Goal: Task Accomplishment & Management: Use online tool/utility

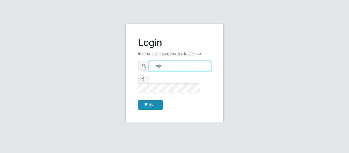
type input "[EMAIL_ADDRESS][DOMAIN_NAME]"
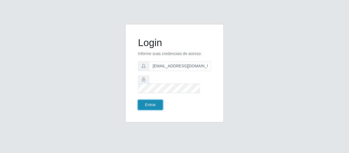
click at [148, 100] on button "Entrar" at bounding box center [150, 105] width 25 height 10
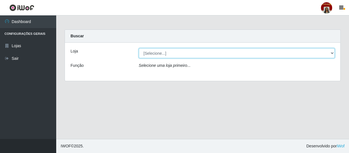
click at [333, 51] on select "[Selecione...] Mar Vermelho - Loja 04" at bounding box center [237, 53] width 196 height 10
select select "251"
click at [139, 48] on select "[Selecione...] Mar Vermelho - Loja 04" at bounding box center [237, 53] width 196 height 10
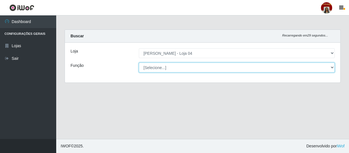
click at [331, 69] on select "[Selecione...] ASG ASG + ASG ++ Auxiliar de Depósito Auxiliar de Depósito + Aux…" at bounding box center [237, 68] width 196 height 10
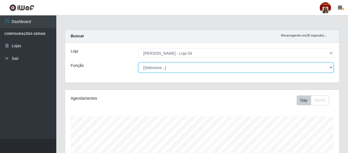
scroll to position [117, 274]
click at [138, 63] on select "[Selecione...] ASG ASG + ASG ++ Auxiliar de Depósito Auxiliar de Depósito + Aux…" at bounding box center [235, 68] width 195 height 10
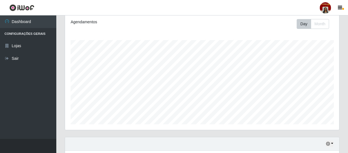
scroll to position [179, 0]
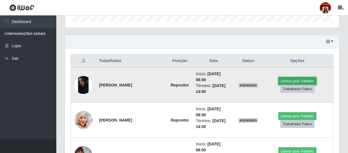
click at [284, 81] on button "Liberar para Trabalho" at bounding box center [297, 81] width 38 height 8
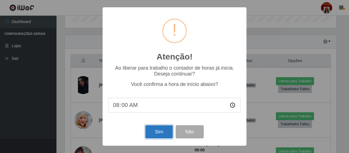
click at [164, 134] on button "Sim" at bounding box center [158, 131] width 27 height 13
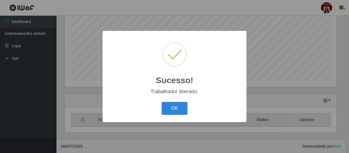
click at [163, 99] on div "Sucesso! × Trabalhador liberado. OK Cancel" at bounding box center [175, 76] width 144 height 91
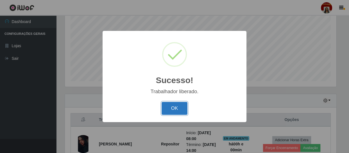
click at [169, 103] on button "OK" at bounding box center [175, 108] width 26 height 13
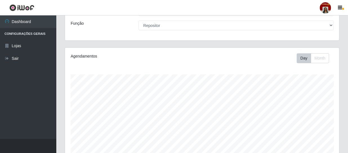
scroll to position [17, 0]
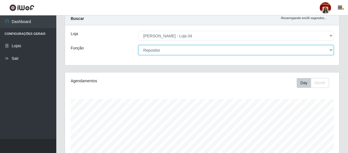
click at [323, 53] on select "[Selecione...] ASG ASG + ASG ++ Auxiliar de Depósito Auxiliar de Depósito + Aux…" at bounding box center [235, 50] width 195 height 10
click at [138, 45] on select "[Selecione...] ASG ASG + ASG ++ Auxiliar de Depósito Auxiliar de Depósito + Aux…" at bounding box center [235, 50] width 195 height 10
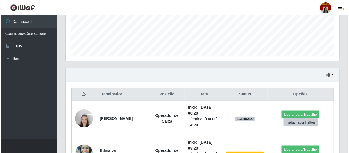
scroll to position [171, 0]
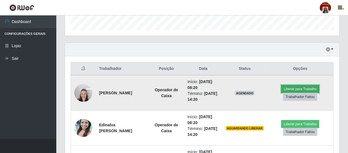
click at [294, 88] on button "Liberar para Trabalho" at bounding box center [300, 89] width 38 height 8
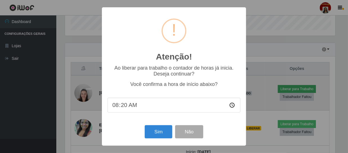
scroll to position [117, 271]
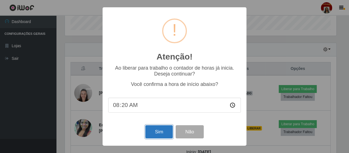
click at [158, 131] on button "Sim" at bounding box center [158, 131] width 27 height 13
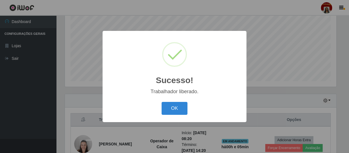
click at [174, 101] on div "OK Cancel" at bounding box center [174, 108] width 133 height 16
click at [174, 107] on button "OK" at bounding box center [175, 108] width 26 height 13
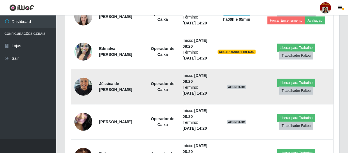
scroll to position [273, 0]
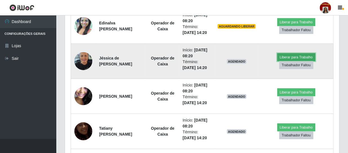
click at [290, 58] on button "Liberar para Trabalho" at bounding box center [296, 57] width 38 height 8
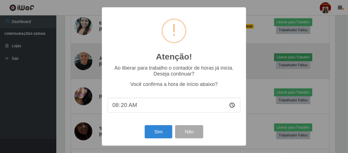
scroll to position [117, 271]
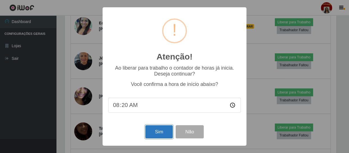
click at [169, 130] on button "Sim" at bounding box center [158, 131] width 27 height 13
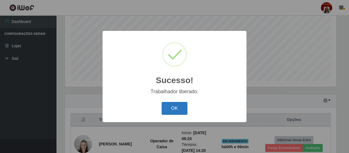
click at [174, 110] on button "OK" at bounding box center [175, 108] width 26 height 13
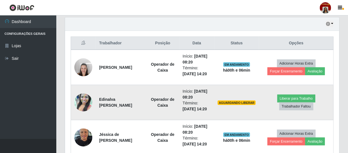
scroll to position [222, 0]
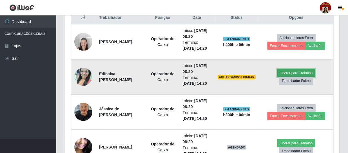
click at [303, 74] on button "Liberar para Trabalho" at bounding box center [296, 73] width 38 height 8
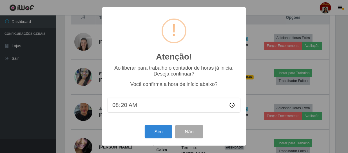
scroll to position [117, 271]
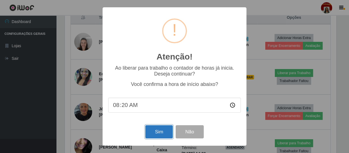
click at [162, 137] on button "Sim" at bounding box center [158, 131] width 27 height 13
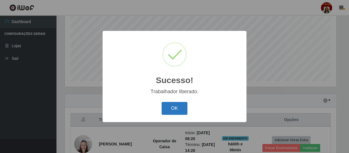
click at [176, 109] on button "OK" at bounding box center [175, 108] width 26 height 13
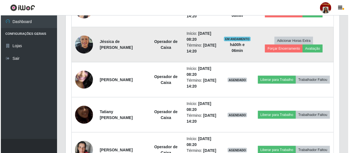
scroll to position [299, 0]
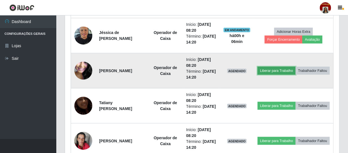
click at [282, 67] on button "Liberar para Trabalho" at bounding box center [276, 71] width 38 height 8
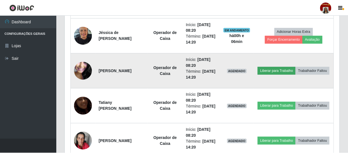
scroll to position [117, 271]
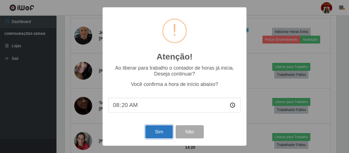
click at [157, 132] on button "Sim" at bounding box center [158, 131] width 27 height 13
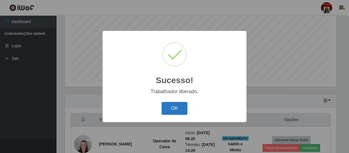
click at [167, 109] on button "OK" at bounding box center [175, 108] width 26 height 13
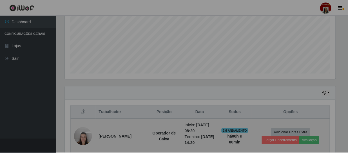
scroll to position [0, 0]
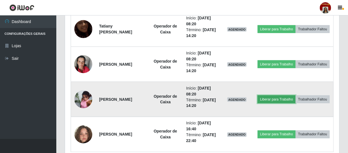
click at [295, 96] on button "Liberar para Trabalho" at bounding box center [276, 100] width 38 height 8
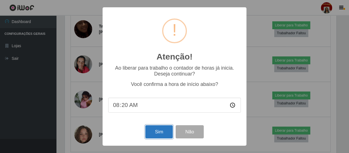
click at [162, 130] on button "Sim" at bounding box center [158, 131] width 27 height 13
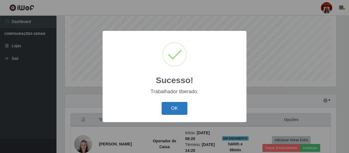
click at [172, 111] on button "OK" at bounding box center [175, 108] width 26 height 13
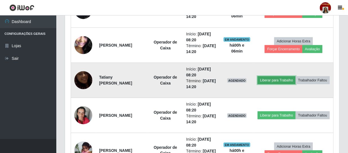
click at [284, 77] on button "Liberar para Trabalho" at bounding box center [276, 81] width 38 height 8
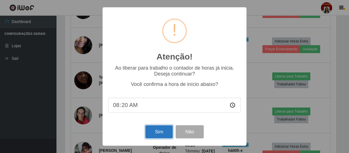
click at [152, 132] on button "Sim" at bounding box center [158, 131] width 27 height 13
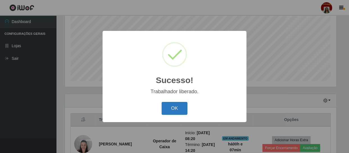
click at [179, 105] on button "OK" at bounding box center [175, 108] width 26 height 13
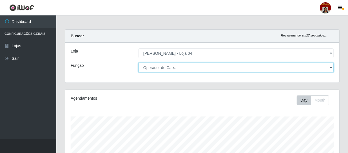
click at [198, 66] on select "[Selecione...] ASG ASG + ASG ++ Auxiliar de Depósito Auxiliar de Depósito + Aux…" at bounding box center [235, 68] width 195 height 10
select select "112"
click at [138, 63] on select "[Selecione...] ASG ASG + ASG ++ Auxiliar de Depósito Auxiliar de Depósito + Aux…" at bounding box center [235, 68] width 195 height 10
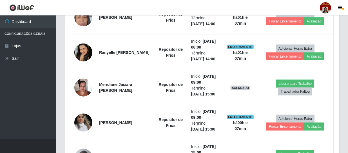
scroll to position [256, 0]
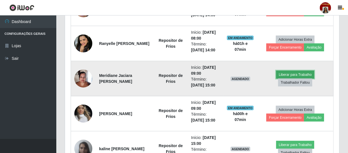
click at [304, 73] on button "Liberar para Trabalho" at bounding box center [295, 75] width 38 height 8
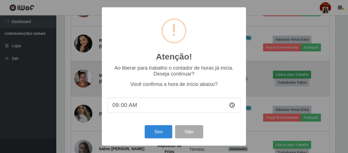
scroll to position [117, 271]
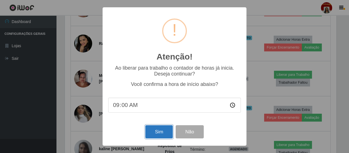
click at [159, 133] on button "Sim" at bounding box center [158, 131] width 27 height 13
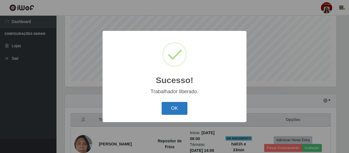
click at [176, 105] on button "OK" at bounding box center [175, 108] width 26 height 13
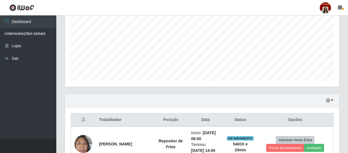
scroll to position [117, 274]
